Goal: Transaction & Acquisition: Purchase product/service

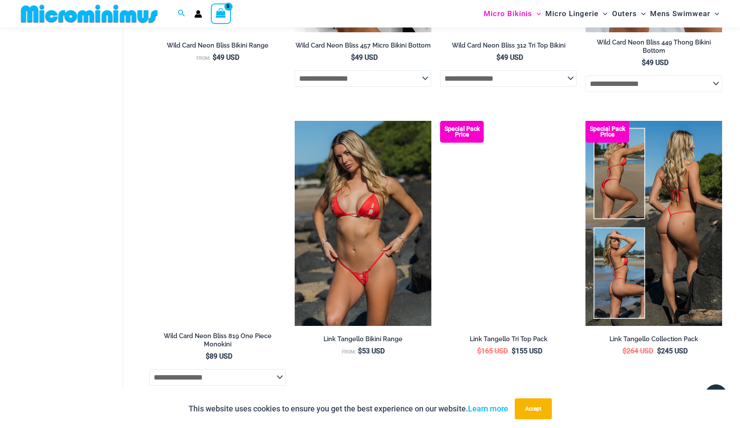
scroll to position [2213, 0]
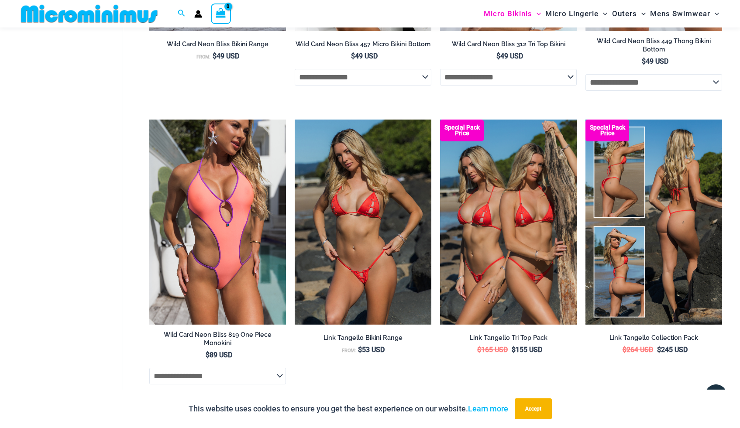
click at [361, 175] on img at bounding box center [653, 222] width 137 height 205
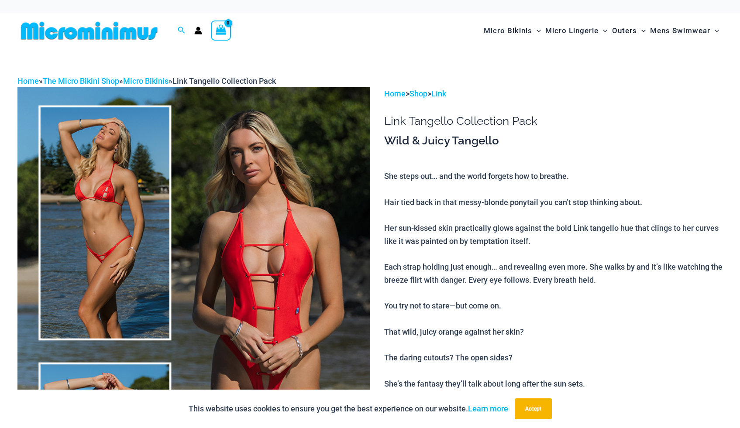
click at [127, 203] on img at bounding box center [193, 351] width 353 height 529
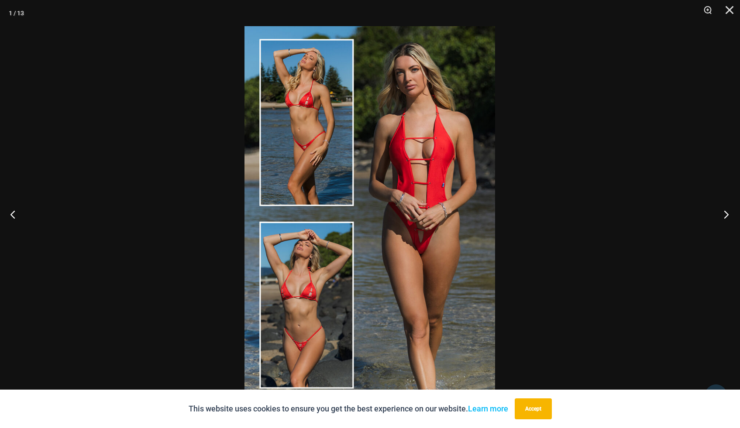
click at [723, 213] on button "Next" at bounding box center [723, 214] width 33 height 44
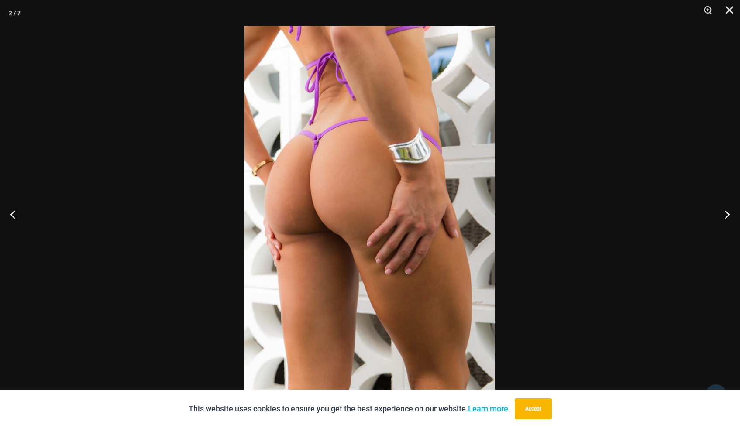
scroll to position [171, 0]
click at [725, 213] on button "Next" at bounding box center [723, 214] width 33 height 44
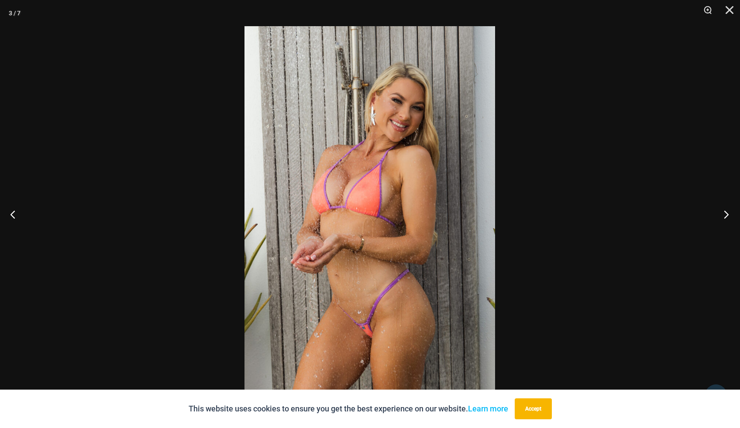
click at [725, 213] on button "Next" at bounding box center [723, 214] width 33 height 44
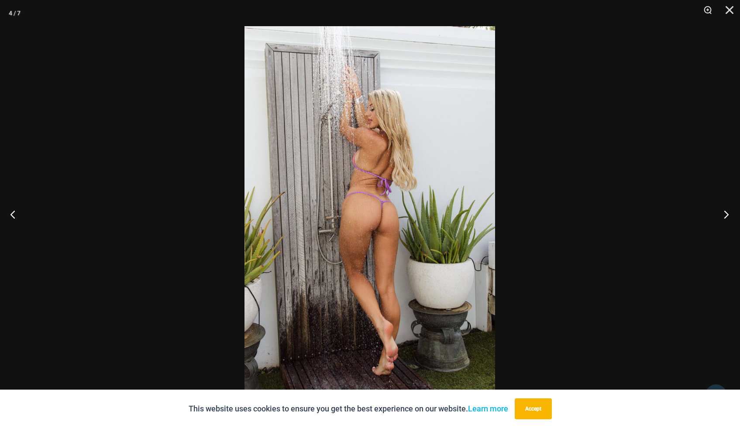
click at [728, 216] on button "Next" at bounding box center [723, 214] width 33 height 44
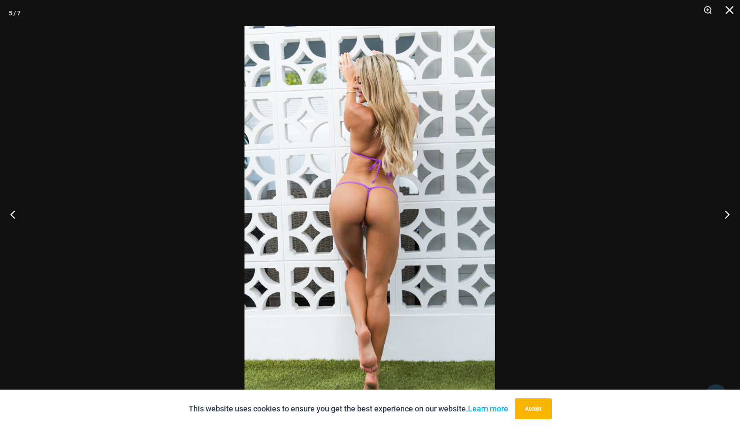
click at [370, 205] on img at bounding box center [369, 214] width 251 height 376
